Goal: Transaction & Acquisition: Purchase product/service

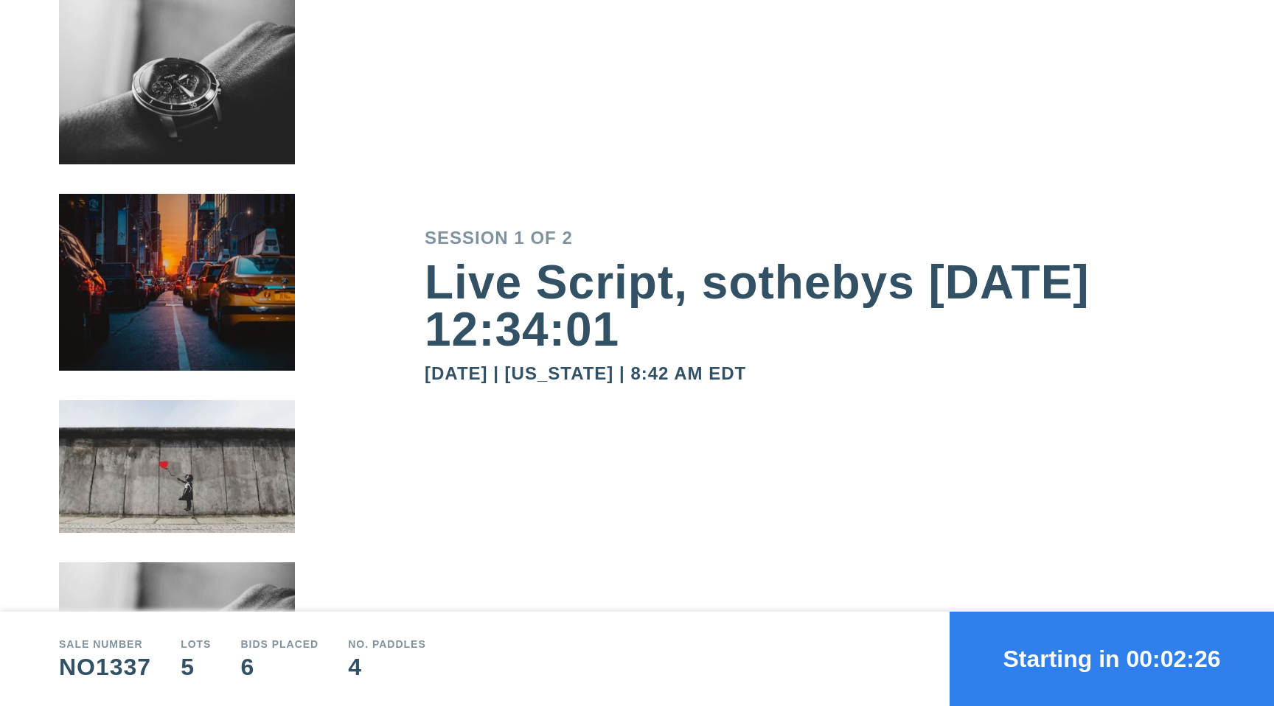
click at [1082, 135] on div "Session 1 of 2 Live Script, sothebys [DATE] 12:34:01 September 24, 2025 | [US_S…" at bounding box center [849, 306] width 849 height 612
click at [1040, 663] on button "Starting in 00:01:37" at bounding box center [1111, 659] width 324 height 94
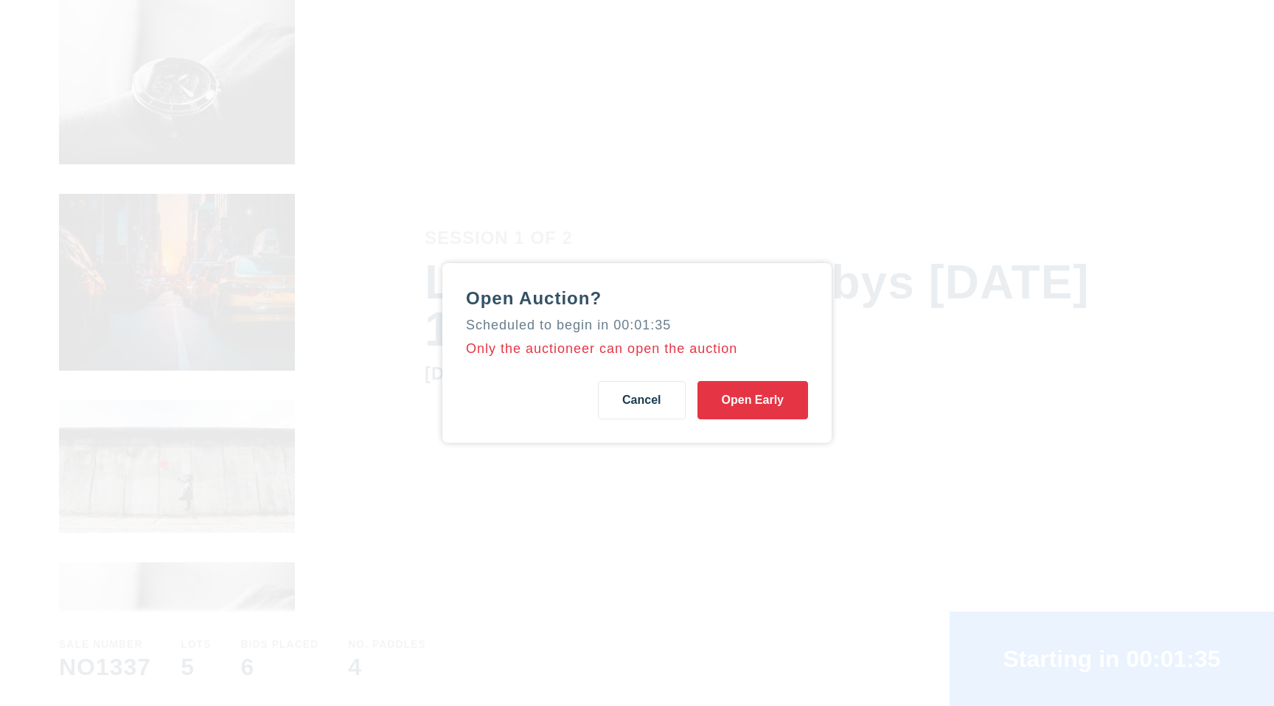
click at [778, 402] on button "Open Early" at bounding box center [752, 400] width 111 height 38
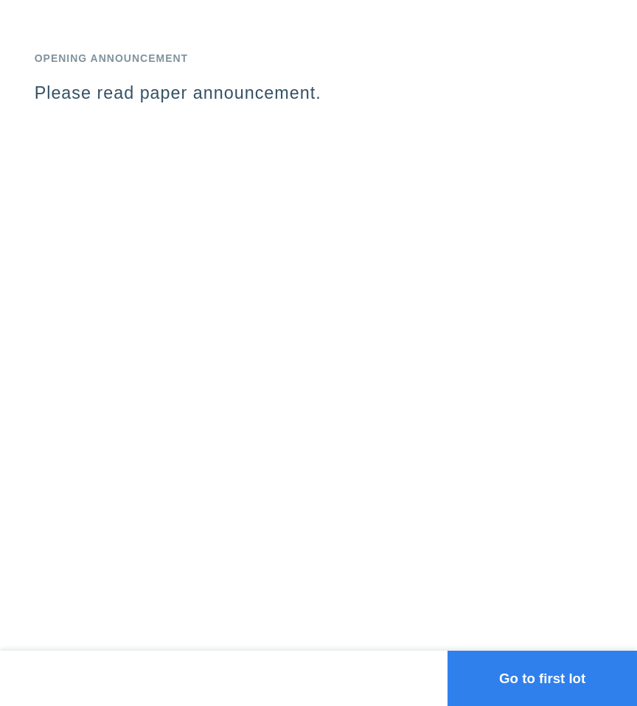
click at [544, 683] on button "Go to first lot" at bounding box center [541, 678] width 189 height 55
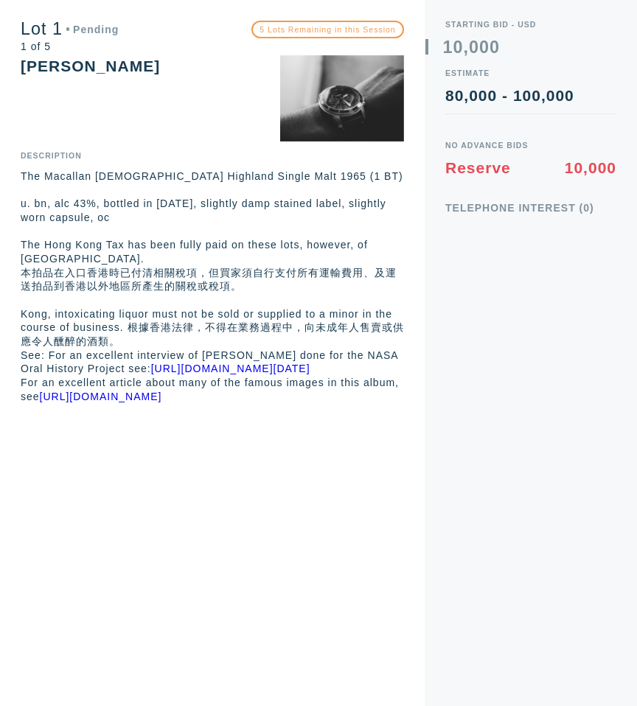
click at [537, 229] on div "Starting Bid - USD 0 1 2 3 4 5 6 7 8 9 0 1 2 3 4 5 6 7 8 9 , 0 1 2 3 4 5 6 7 8 …" at bounding box center [531, 353] width 212 height 706
